Goal: Task Accomplishment & Management: Manage account settings

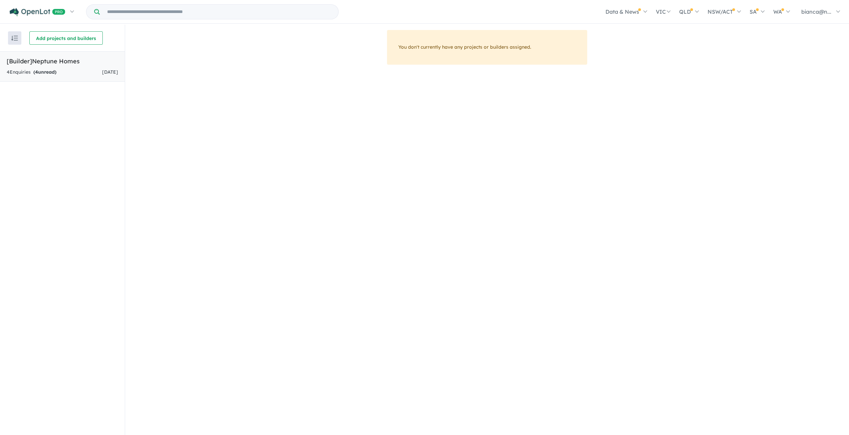
click at [77, 68] on div "4 Enquir ies ( 4 unread) [DATE]" at bounding box center [62, 72] width 111 height 8
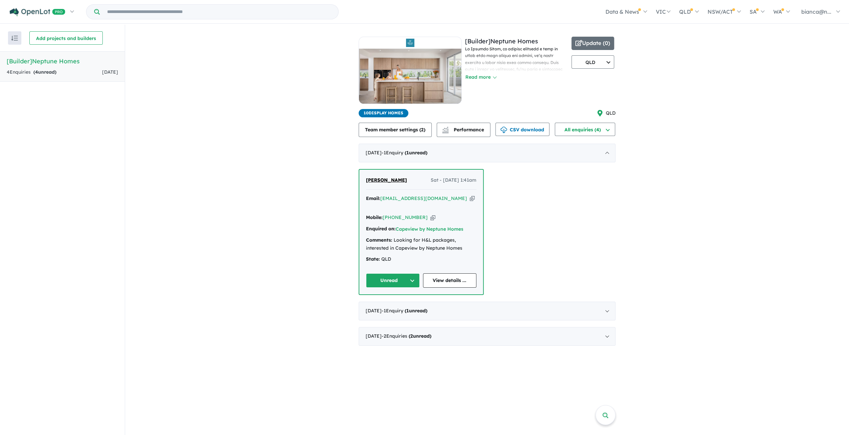
click at [509, 225] on div "[PERSON_NAME] - [DATE] 1:41am Email: [EMAIL_ADDRESS][DOMAIN_NAME] Copied! Mobil…" at bounding box center [486, 232] width 257 height 126
drag, startPoint x: 421, startPoint y: 176, endPoint x: 513, endPoint y: 183, distance: 92.3
click at [502, 183] on div "[PERSON_NAME] - [DATE] 1:41am Email: [EMAIL_ADDRESS][DOMAIN_NAME] Copied! Mobil…" at bounding box center [486, 232] width 257 height 126
click at [611, 212] on div "[PERSON_NAME] - [DATE] 1:41am Email: [EMAIL_ADDRESS][DOMAIN_NAME] Copied! Mobil…" at bounding box center [486, 232] width 257 height 126
click at [470, 198] on icon "button" at bounding box center [472, 198] width 5 height 7
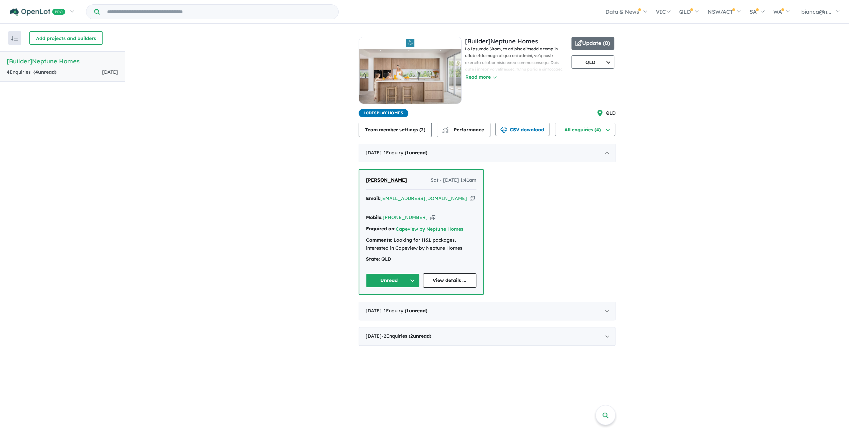
click at [430, 214] on icon "button" at bounding box center [432, 217] width 5 height 7
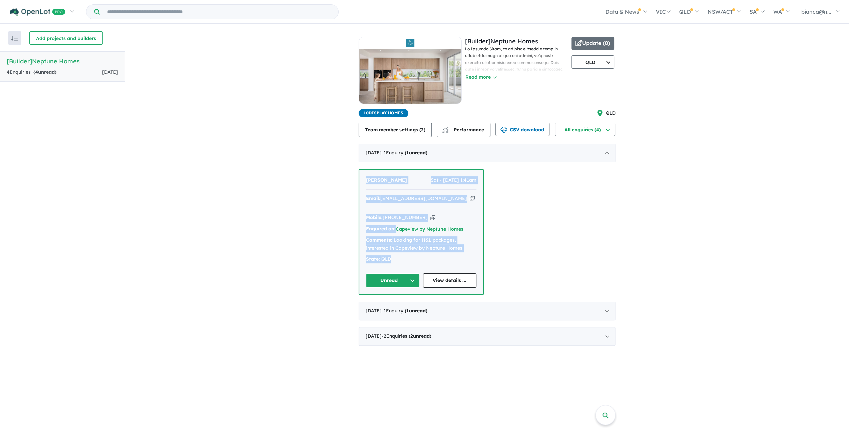
drag, startPoint x: 394, startPoint y: 253, endPoint x: 362, endPoint y: 186, distance: 74.1
click at [362, 186] on div "[PERSON_NAME] - [DATE] 1:41am Email: [EMAIL_ADDRESS][DOMAIN_NAME] Copied! Mobil…" at bounding box center [421, 232] width 124 height 125
copy div "[PERSON_NAME] - [DATE] 1:41am Email: [EMAIL_ADDRESS][DOMAIN_NAME] Copied! Mobil…"
click at [481, 233] on div "[PERSON_NAME] - [DATE] 1:41am Email: [EMAIL_ADDRESS][DOMAIN_NAME] Copied! Mobil…" at bounding box center [421, 232] width 124 height 125
